Goal: Task Accomplishment & Management: Manage account settings

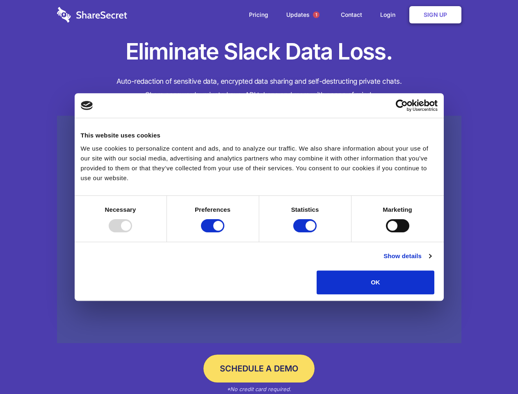
click at [132, 232] on div at bounding box center [120, 225] width 23 height 13
click at [224, 232] on input "Preferences" at bounding box center [212, 225] width 23 height 13
checkbox input "false"
click at [306, 232] on input "Statistics" at bounding box center [304, 225] width 23 height 13
checkbox input "false"
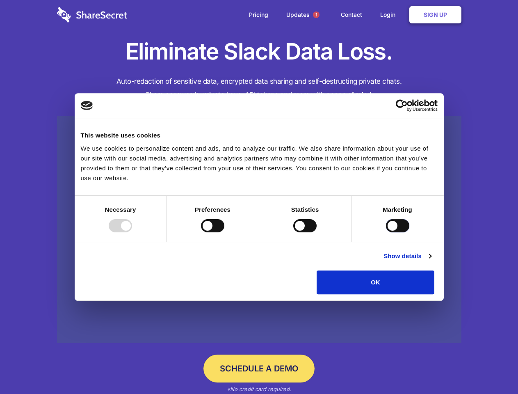
click at [386, 232] on input "Marketing" at bounding box center [397, 225] width 23 height 13
checkbox input "true"
